Goal: Task Accomplishment & Management: Complete application form

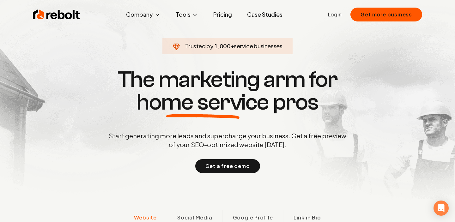
click at [339, 17] on link "Login" at bounding box center [335, 15] width 14 height 8
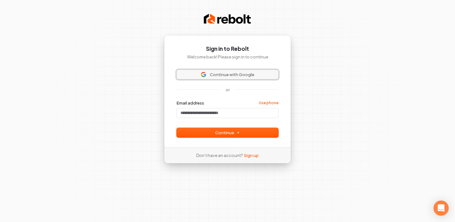
click at [233, 74] on span "Continue with Google" at bounding box center [232, 75] width 45 height 6
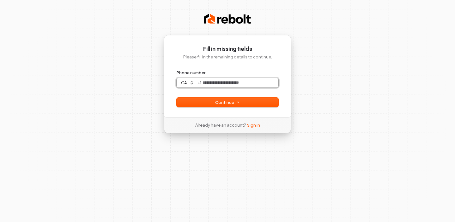
click at [234, 80] on input "Phone number" at bounding box center [239, 82] width 77 height 9
click at [241, 111] on div "**********" at bounding box center [227, 76] width 127 height 82
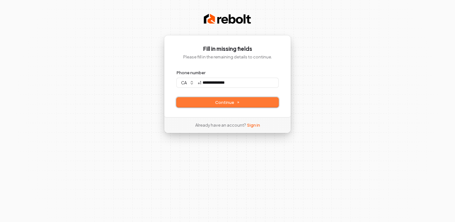
click at [240, 104] on button "Continue" at bounding box center [228, 102] width 102 height 9
type input "**********"
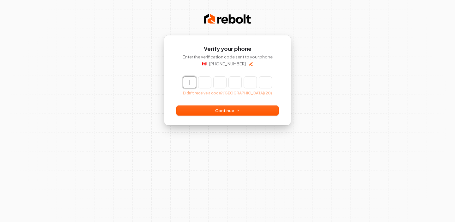
click at [190, 83] on input "Enter verification code" at bounding box center [233, 82] width 101 height 11
type input "******"
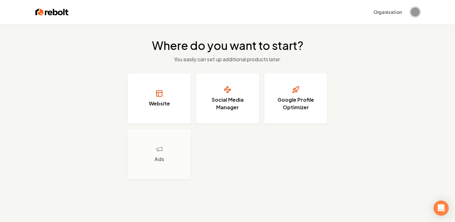
click at [416, 12] on img "Open user button" at bounding box center [415, 12] width 9 height 9
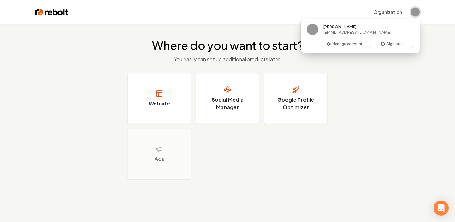
click at [416, 12] on img "Close user button" at bounding box center [415, 12] width 9 height 9
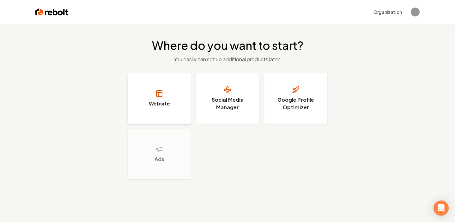
click at [167, 90] on button "Website" at bounding box center [159, 98] width 63 height 51
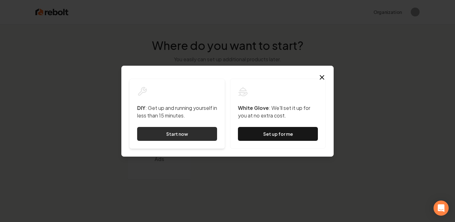
click at [179, 134] on link "Start now" at bounding box center [177, 134] width 80 height 14
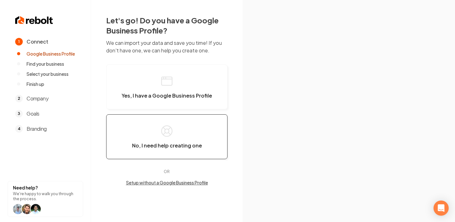
click at [169, 147] on span "No, I need help creating one" at bounding box center [167, 145] width 70 height 6
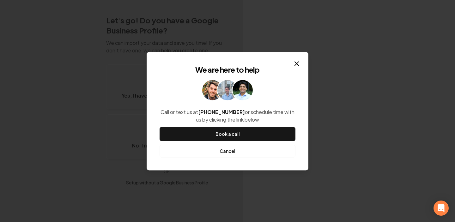
click at [239, 151] on button "Cancel" at bounding box center [228, 151] width 136 height 13
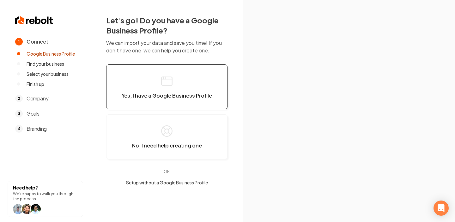
click at [203, 89] on button "Yes, I have a Google Business Profile" at bounding box center [166, 86] width 121 height 45
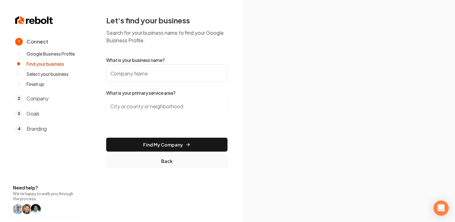
click at [169, 162] on button "Back" at bounding box center [166, 161] width 121 height 14
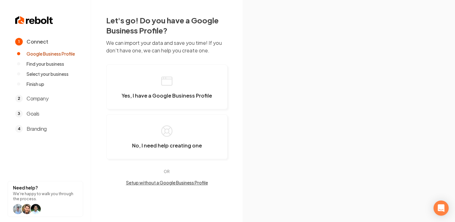
click at [168, 183] on button "Setup without a Google Business Profile" at bounding box center [166, 182] width 121 height 6
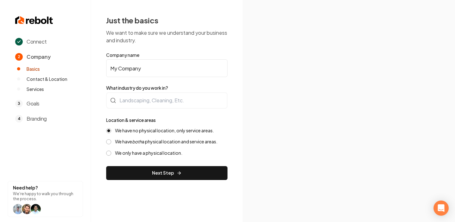
click at [145, 68] on input "My Company" at bounding box center [166, 68] width 121 height 18
click at [160, 66] on input "My Company" at bounding box center [166, 68] width 121 height 18
type input "Ari's Plumbing Services"
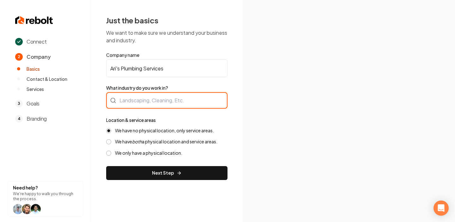
click at [170, 100] on div at bounding box center [166, 100] width 121 height 16
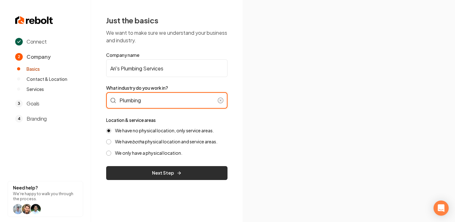
type input "Plumbing"
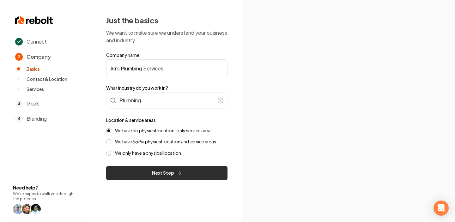
click at [173, 170] on button "Next Step" at bounding box center [166, 173] width 121 height 14
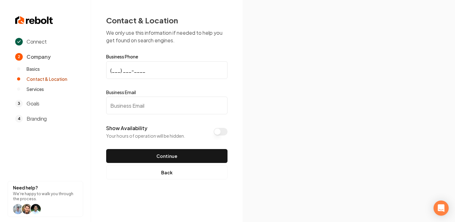
click at [124, 67] on input "(___) ___-____" at bounding box center [166, 70] width 121 height 18
type input "(123) 456-7890"
click at [122, 106] on input "Business Email" at bounding box center [166, 106] width 121 height 18
type input "ari@plumbing.com"
click at [219, 134] on button "Show Availability" at bounding box center [221, 132] width 14 height 8
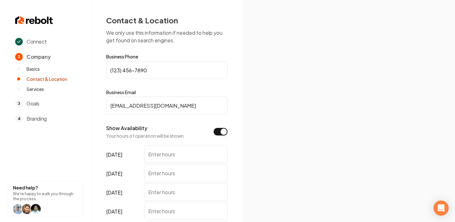
click at [183, 151] on input "monday" at bounding box center [185, 154] width 83 height 18
click at [173, 155] on input "9-8" at bounding box center [185, 154] width 83 height 18
type input "9-8"
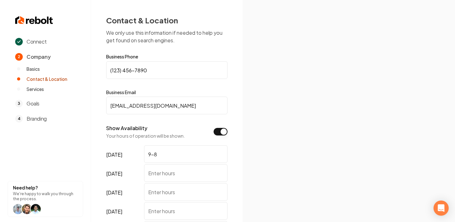
click at [172, 177] on input "tuesday" at bounding box center [185, 173] width 83 height 18
paste input "9-8"
type input "9-8"
click at [166, 194] on input "wednesday" at bounding box center [185, 192] width 83 height 18
paste input "9-8"
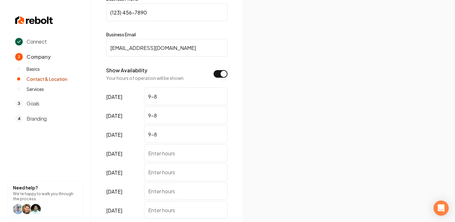
scroll to position [60, 0]
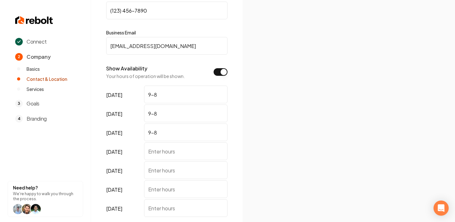
type input "9-8"
click at [171, 150] on input "thursday" at bounding box center [185, 151] width 83 height 18
paste input "9-8"
type input "9-8"
click at [166, 171] on input "friday" at bounding box center [185, 170] width 83 height 18
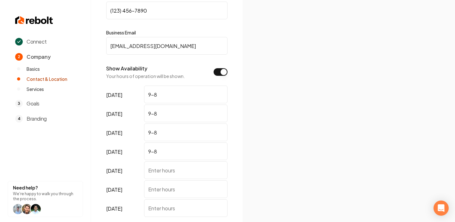
paste input "9-8"
type input "9-8"
click at [165, 187] on input "saturday" at bounding box center [185, 189] width 83 height 18
paste input "9-8"
type input "9-8"
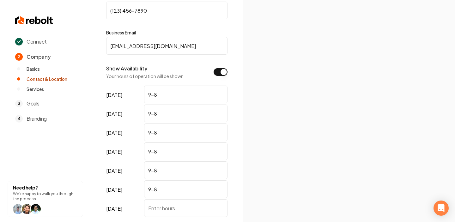
click at [266, 177] on section at bounding box center [349, 111] width 212 height 222
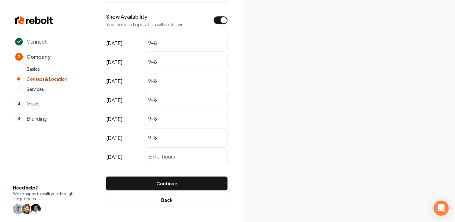
scroll to position [111, 0]
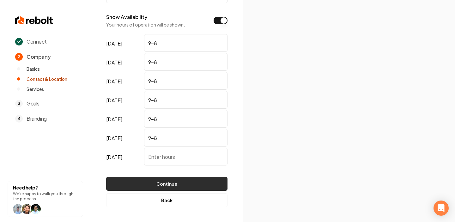
click at [212, 184] on button "Continue" at bounding box center [166, 184] width 121 height 14
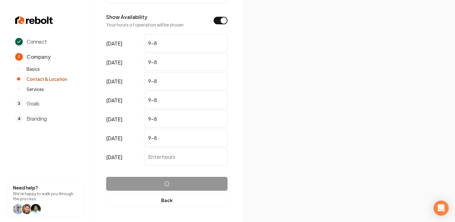
scroll to position [0, 0]
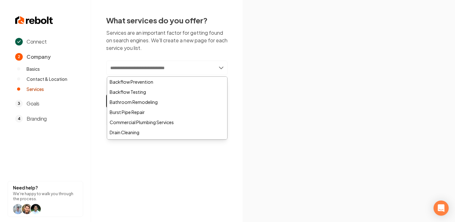
click at [178, 67] on input "text" at bounding box center [166, 68] width 121 height 15
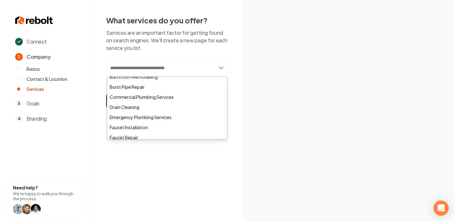
scroll to position [26, 0]
click at [172, 84] on div "Burst Pipe Repair" at bounding box center [167, 87] width 120 height 10
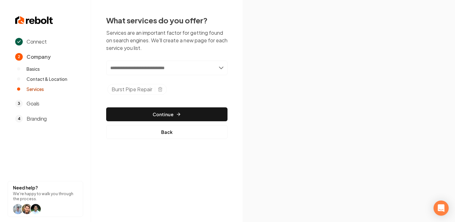
click at [219, 70] on input "text" at bounding box center [166, 68] width 121 height 15
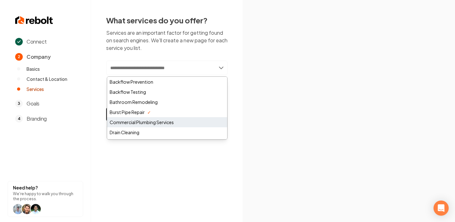
click at [158, 120] on div "Commercial Plumbing Services" at bounding box center [167, 122] width 120 height 10
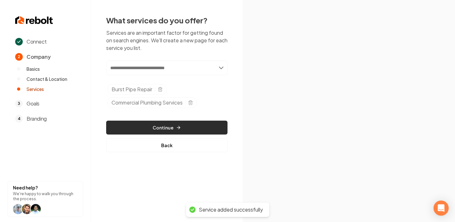
click at [183, 127] on button "Continue" at bounding box center [166, 128] width 121 height 14
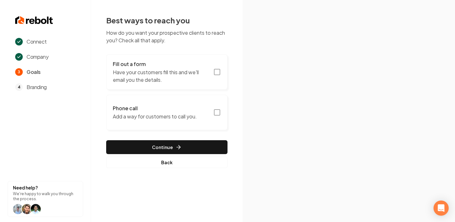
click at [209, 75] on p "Have your customers fill this and we'll email you the details." at bounding box center [161, 76] width 97 height 15
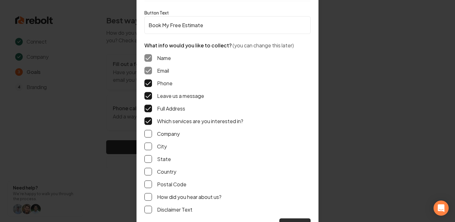
click at [289, 220] on button "Save" at bounding box center [294, 225] width 31 height 14
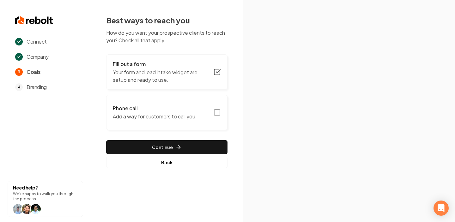
click at [215, 112] on icon "button" at bounding box center [217, 113] width 8 height 8
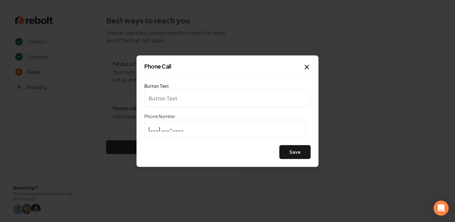
type input "Call us"
type input "(123) 456-7890"
click at [289, 153] on button "Save" at bounding box center [294, 152] width 31 height 14
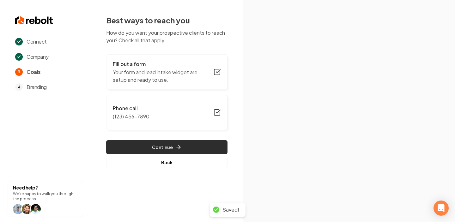
click at [197, 149] on button "Continue" at bounding box center [166, 147] width 121 height 14
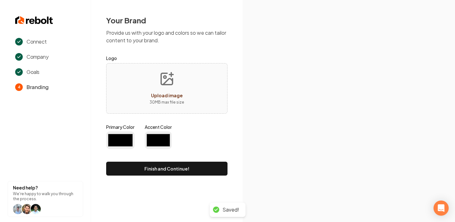
type input "#194d33"
type input "#70be00"
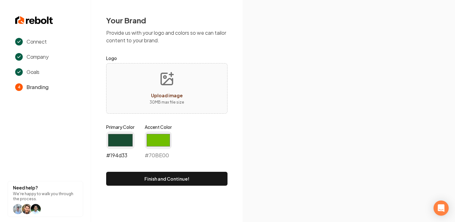
click at [118, 140] on input "#194d33" at bounding box center [120, 140] width 28 height 18
click at [163, 145] on input "#70be00" at bounding box center [158, 140] width 27 height 18
click at [272, 142] on icon at bounding box center [349, 124] width 212 height 196
click at [178, 95] on span "Upload image" at bounding box center [167, 96] width 32 height 6
type input "**********"
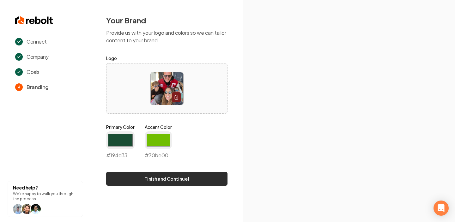
click at [173, 176] on button "Finish and Continue!" at bounding box center [166, 179] width 121 height 14
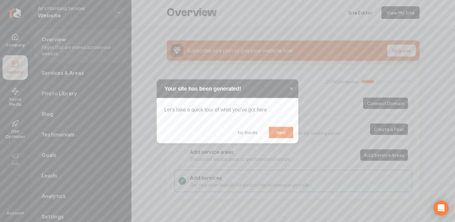
click at [279, 130] on button "Next" at bounding box center [281, 132] width 24 height 11
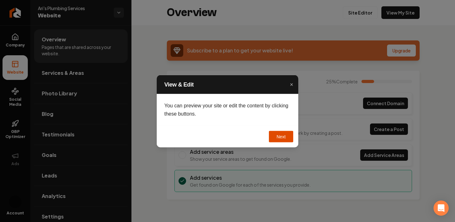
click at [285, 135] on button "Next" at bounding box center [281, 136] width 24 height 11
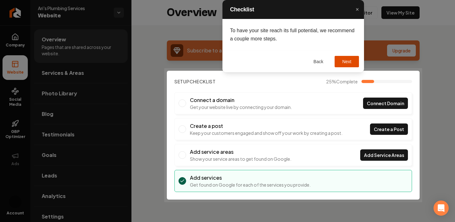
click at [342, 60] on button "Next" at bounding box center [347, 61] width 24 height 11
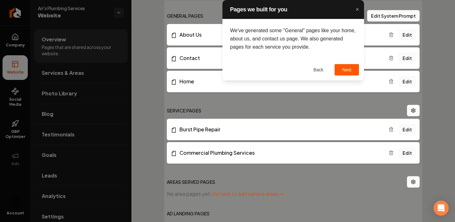
scroll to position [228, 0]
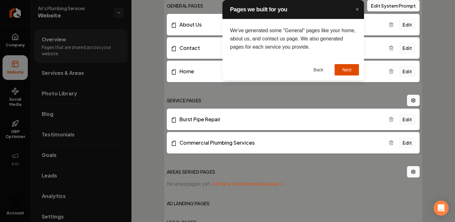
click at [347, 69] on button "Next" at bounding box center [347, 69] width 24 height 11
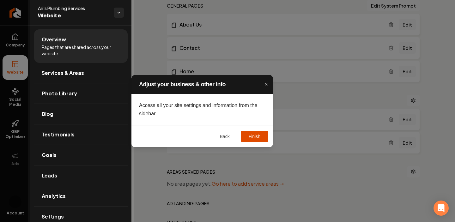
click at [262, 136] on button "Finish" at bounding box center [254, 136] width 27 height 11
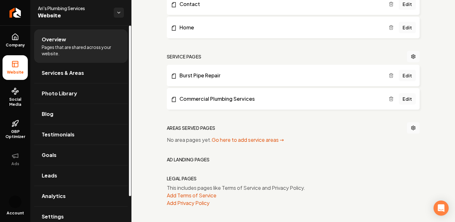
scroll to position [170, 0]
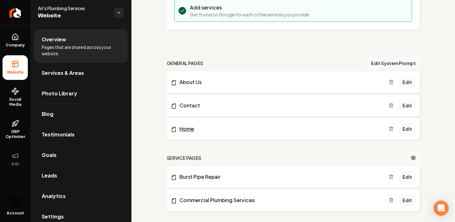
click at [196, 126] on link "Home" at bounding box center [280, 129] width 218 height 8
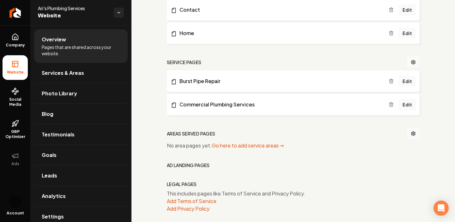
scroll to position [272, 0]
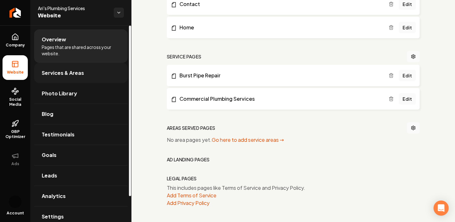
click at [71, 76] on span "Services & Areas" at bounding box center [63, 73] width 42 height 8
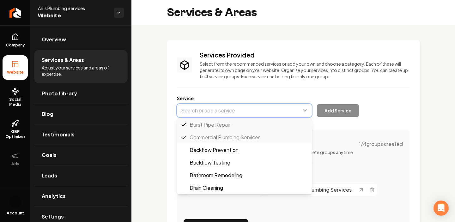
click at [240, 113] on button "Main content area" at bounding box center [244, 110] width 135 height 13
click at [341, 89] on div "Services Provided Select from the recommended services or add your own and choo…" at bounding box center [293, 147] width 233 height 192
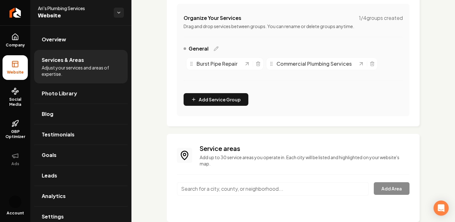
scroll to position [141, 0]
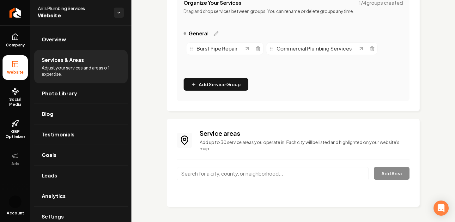
click at [239, 168] on input "Main content area" at bounding box center [273, 173] width 192 height 13
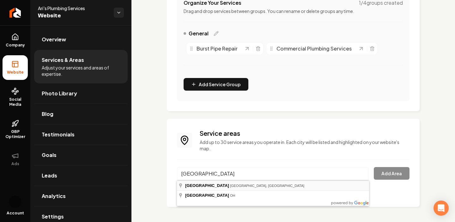
type input "Toronto, ON, Canada"
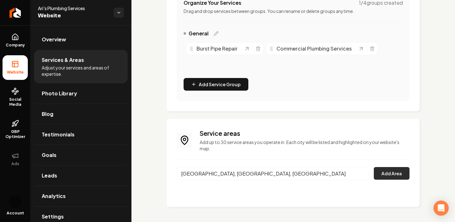
click at [394, 174] on button "Add Area" at bounding box center [392, 173] width 36 height 13
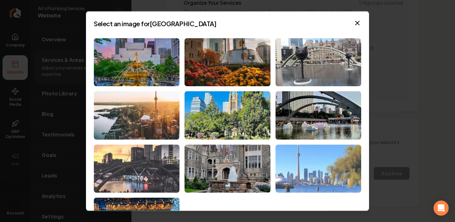
click at [323, 180] on img at bounding box center [318, 168] width 86 height 48
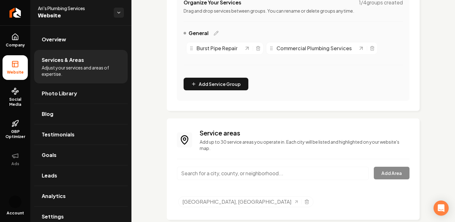
scroll to position [154, 0]
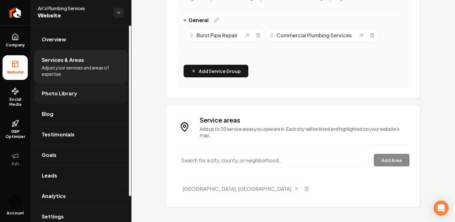
click at [76, 96] on link "Photo Library" at bounding box center [81, 93] width 94 height 20
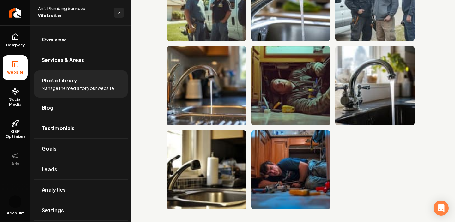
scroll to position [250, 0]
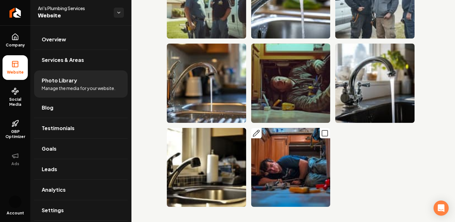
click at [271, 158] on img "Main content area" at bounding box center [290, 167] width 79 height 79
click at [325, 133] on icon "Main content area" at bounding box center [325, 134] width 8 height 8
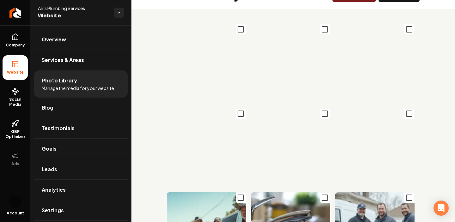
scroll to position [0, 0]
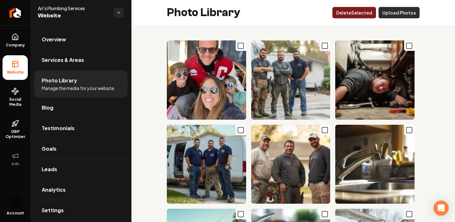
click at [408, 18] on button "Upload Photos" at bounding box center [398, 12] width 41 height 11
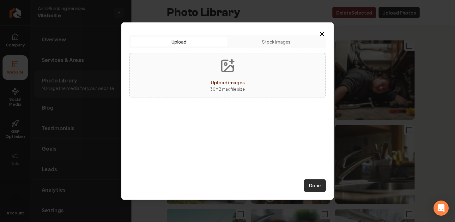
click at [313, 187] on button "Done" at bounding box center [315, 185] width 22 height 13
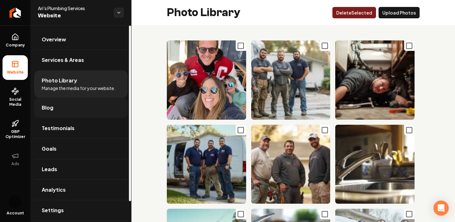
click at [104, 108] on link "Blog" at bounding box center [81, 108] width 94 height 20
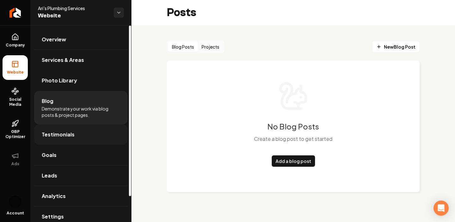
click at [82, 133] on link "Testimonials" at bounding box center [81, 134] width 94 height 20
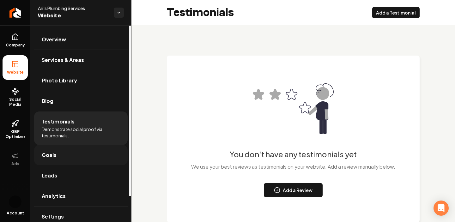
click at [62, 152] on link "Goals" at bounding box center [81, 155] width 94 height 20
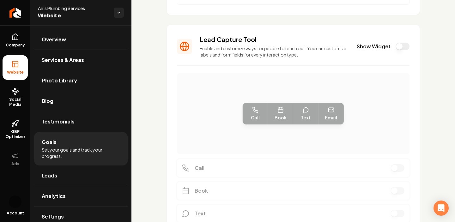
scroll to position [132, 0]
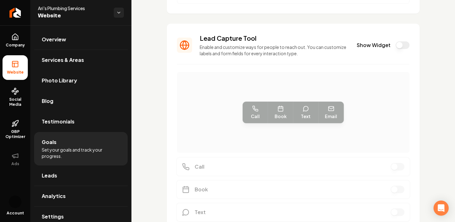
click at [407, 45] on button "Show Widget" at bounding box center [403, 45] width 14 height 8
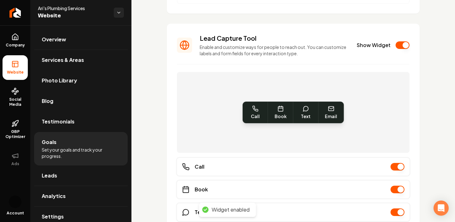
click at [402, 47] on button "Show Widget" at bounding box center [403, 45] width 14 height 8
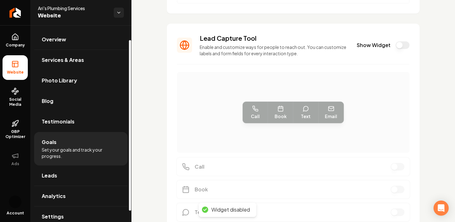
scroll to position [29, 0]
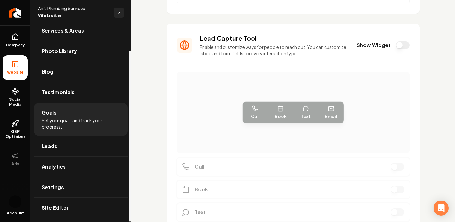
click at [102, 143] on link "Leads" at bounding box center [81, 146] width 94 height 20
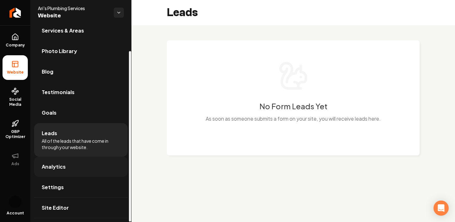
click at [81, 157] on link "Analytics" at bounding box center [81, 167] width 94 height 20
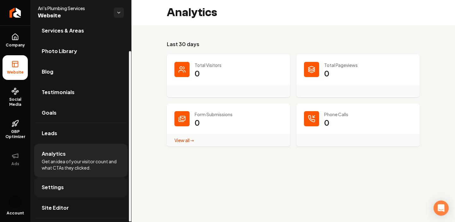
click at [70, 188] on link "Settings" at bounding box center [81, 187] width 94 height 20
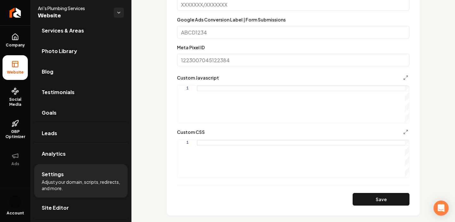
scroll to position [249, 0]
